Goal: Transaction & Acquisition: Purchase product/service

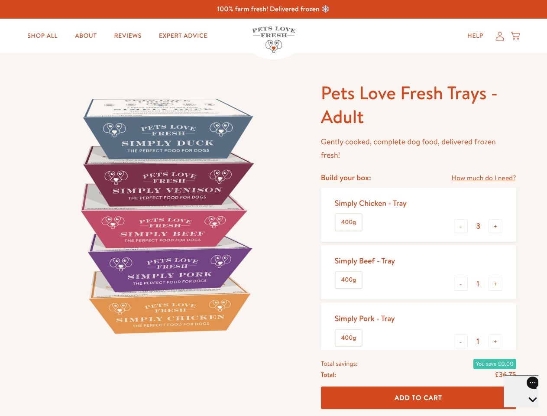
click at [273, 208] on img at bounding box center [165, 215] width 269 height 269
click at [483, 178] on link "How much do I need?" at bounding box center [483, 178] width 65 height 12
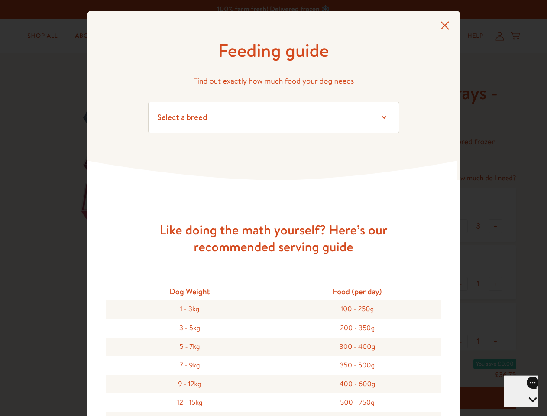
click at [461, 226] on div "Feeding guide Find out exactly how much food your dog needs Select a breed Affe…" at bounding box center [273, 208] width 547 height 416
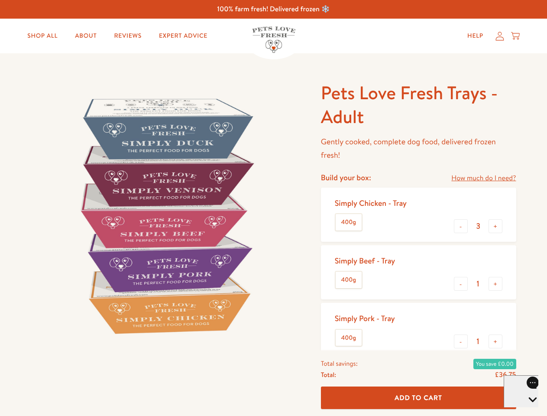
click at [495, 226] on button "+" at bounding box center [495, 226] width 14 height 14
type input "4"
click at [461, 284] on button "-" at bounding box center [461, 284] width 14 height 14
click at [495, 284] on button "+" at bounding box center [495, 284] width 14 height 14
type input "1"
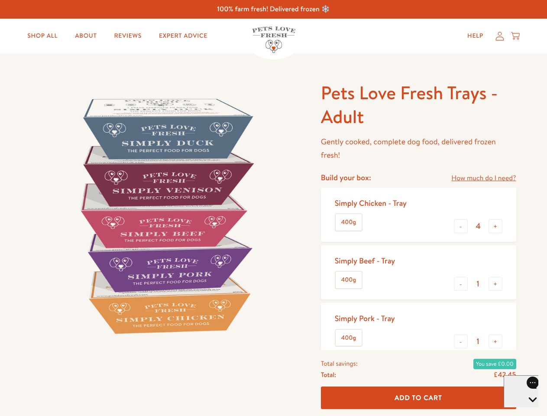
click at [461, 341] on button "-" at bounding box center [461, 341] width 14 height 14
click at [495, 341] on button "+" at bounding box center [495, 341] width 14 height 14
type input "1"
click at [418, 397] on span "Add To Cart" at bounding box center [418, 397] width 48 height 9
click at [528, 410] on icon "Open gorgias live chat" at bounding box center [532, 414] width 8 height 8
